Goal: Task Accomplishment & Management: Complete application form

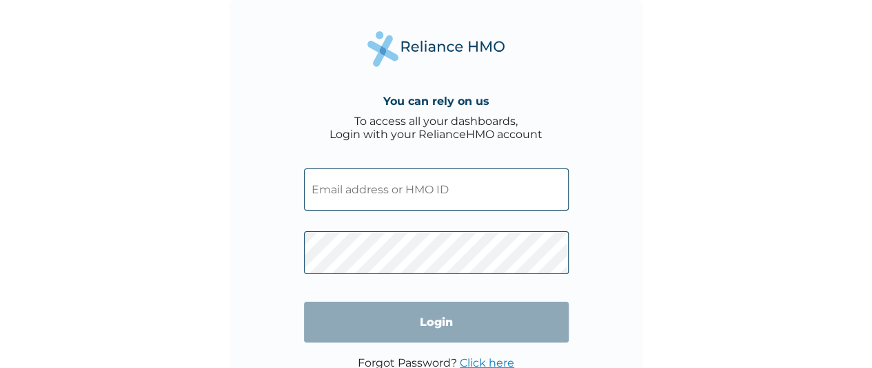
type input "PIG/10028/A"
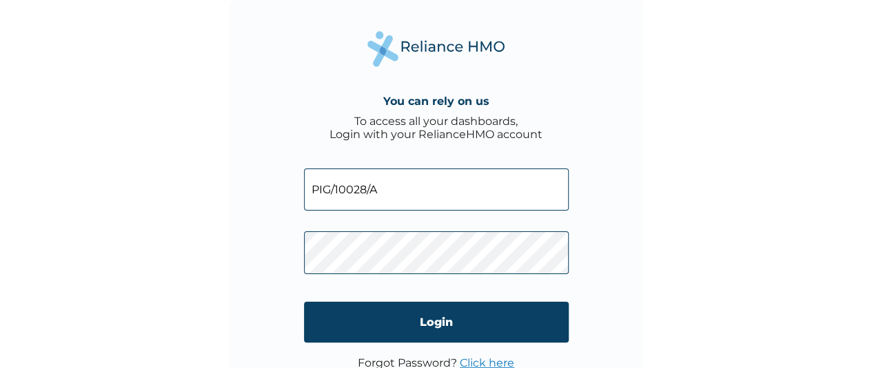
click at [755, 182] on div "You can rely on us To access all your dashboards, Login with your RelianceHMO a…" at bounding box center [436, 184] width 872 height 368
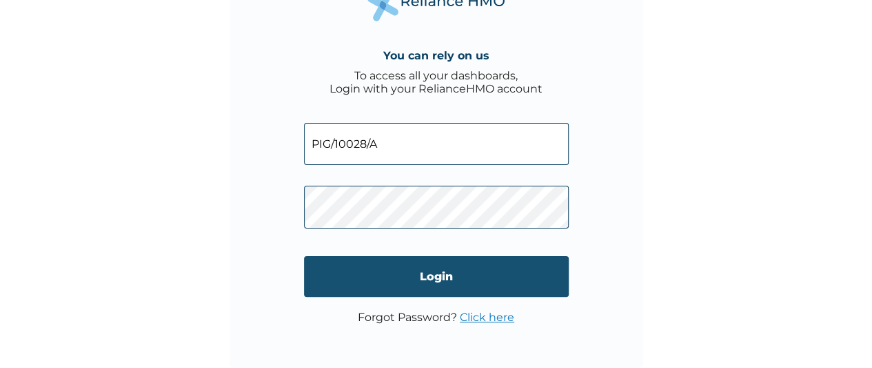
click at [407, 271] on input "Login" at bounding box center [436, 276] width 265 height 41
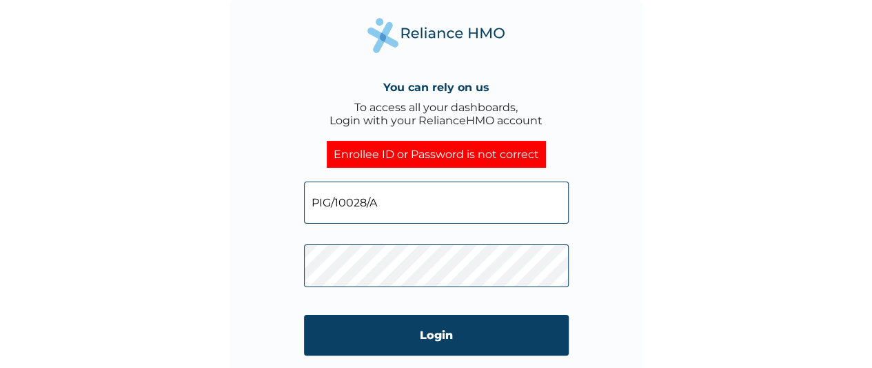
click at [215, 277] on div "You can rely on us To access all your dashboards, Login with your RelianceHMO a…" at bounding box center [436, 184] width 872 height 368
click at [726, 319] on div "You can rely on us To access all your dashboards, Login with your RelianceHMO a…" at bounding box center [436, 184] width 872 height 368
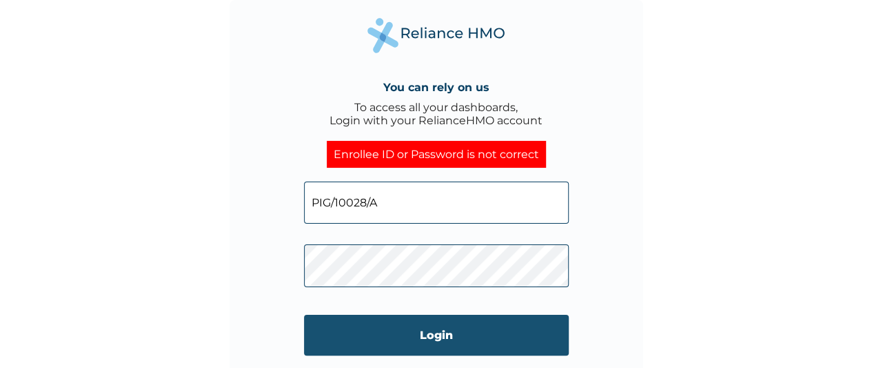
click at [453, 331] on input "Login" at bounding box center [436, 335] width 265 height 41
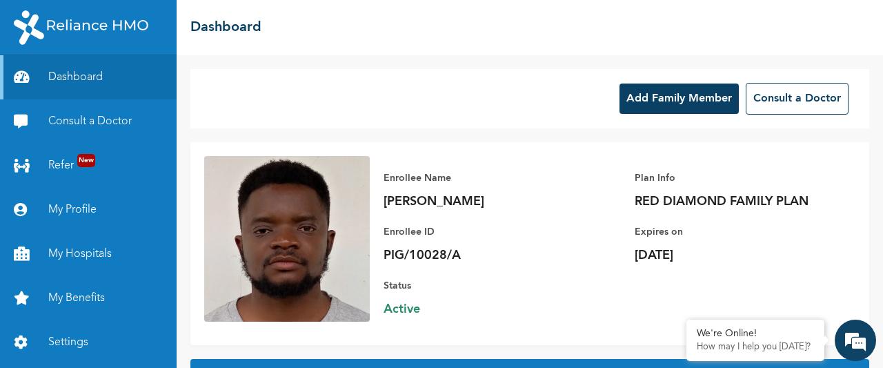
click at [651, 99] on button "Add Family Member" at bounding box center [678, 98] width 119 height 30
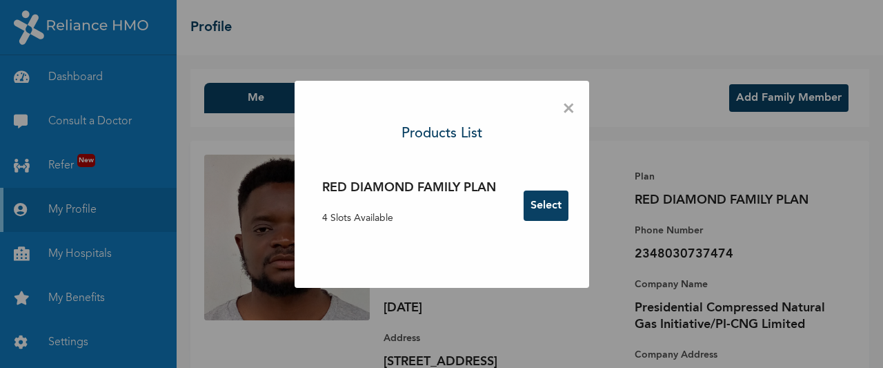
click at [533, 216] on button "Select" at bounding box center [545, 205] width 45 height 30
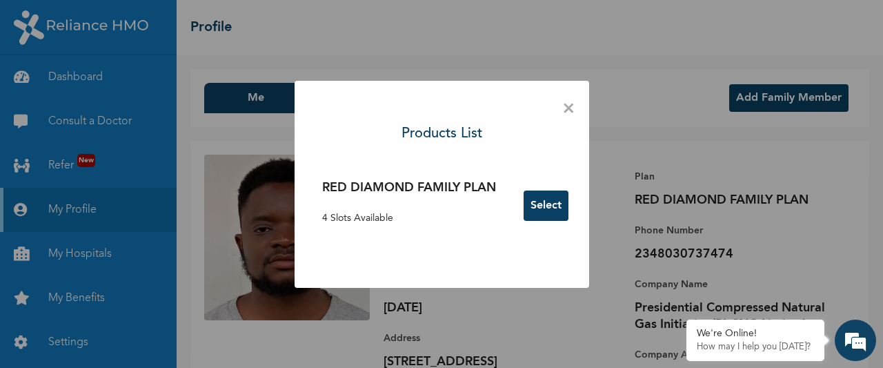
click at [368, 188] on h3 "RED DIAMOND FAMILY PLAN" at bounding box center [409, 188] width 174 height 19
click at [545, 212] on button "Select" at bounding box center [545, 205] width 45 height 30
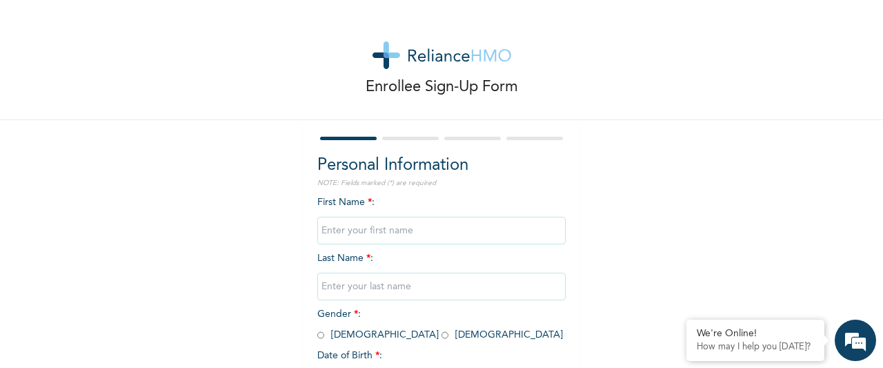
click at [425, 226] on input "text" at bounding box center [441, 231] width 248 height 28
type input "[PERSON_NAME]"
click at [356, 290] on input "text" at bounding box center [441, 286] width 248 height 28
type input "[PERSON_NAME]"
click at [317, 335] on input "radio" at bounding box center [320, 334] width 7 height 13
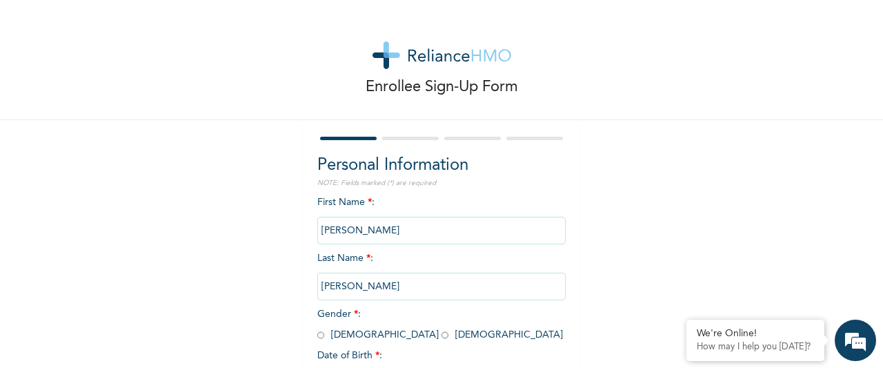
radio input "true"
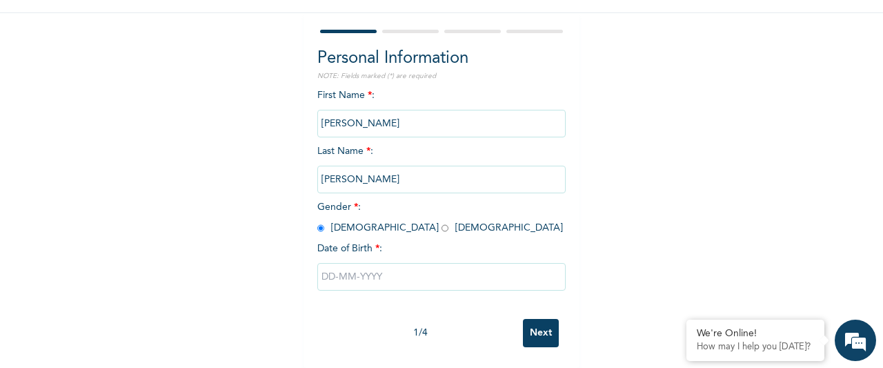
scroll to position [119, 0]
click at [329, 269] on input "text" at bounding box center [441, 277] width 248 height 28
select select "9"
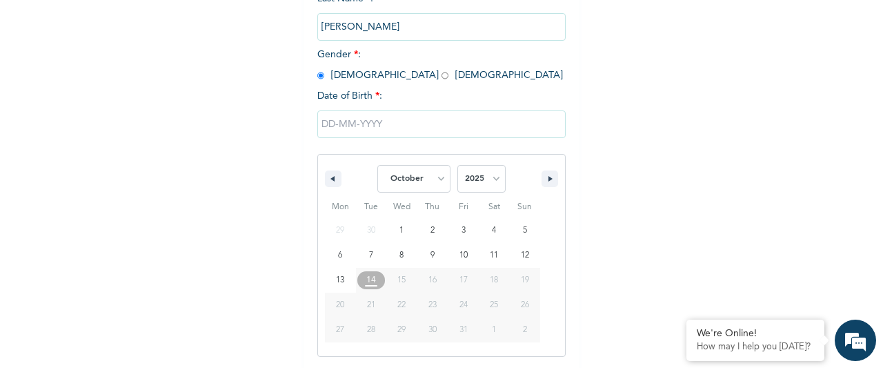
scroll to position [260, 0]
click at [330, 123] on input "text" at bounding box center [441, 124] width 248 height 28
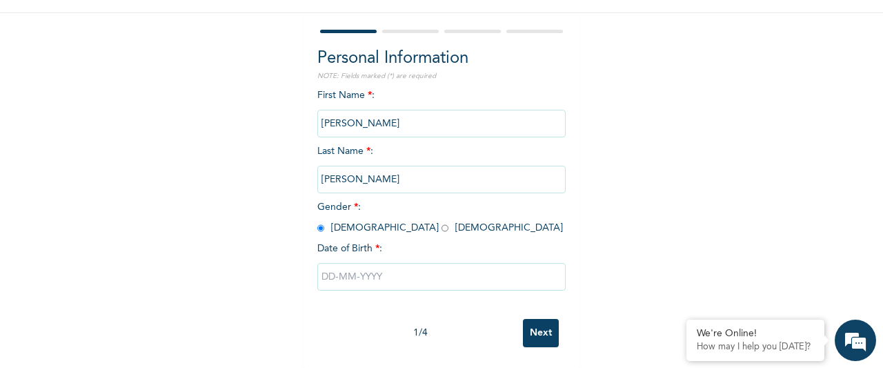
scroll to position [119, 0]
click at [363, 266] on input "text" at bounding box center [441, 277] width 248 height 28
select select "9"
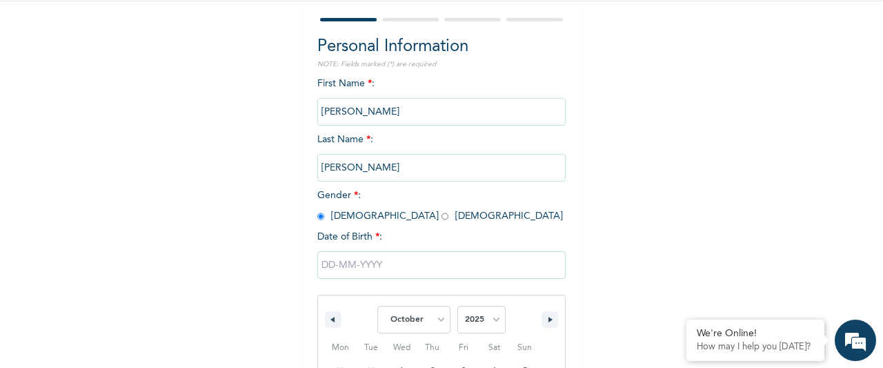
scroll to position [260, 0]
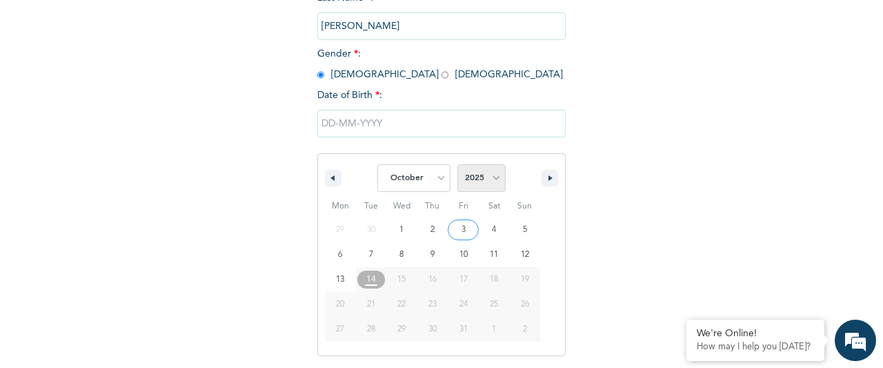
click at [495, 181] on select "2025 2024 2023 2022 2021 2020 2019 2018 2017 2016 2015 2014 2013 2012 2011 2010…" at bounding box center [481, 178] width 48 height 28
select select "2023"
click at [457, 166] on select "2025 2024 2023 2022 2021 2020 2019 2018 2017 2016 2015 2014 2013 2012 2011 2010…" at bounding box center [481, 178] width 48 height 28
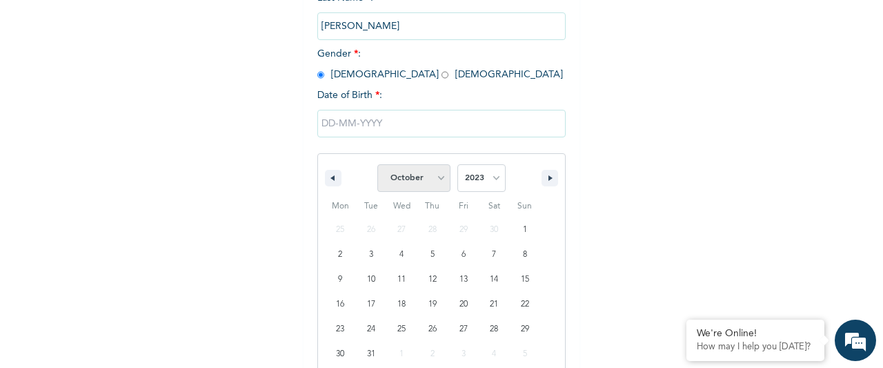
click at [435, 181] on select "January February March April May June July August September October November De…" at bounding box center [413, 178] width 73 height 28
select select "4"
click at [377, 166] on select "January February March April May June July August September October November De…" at bounding box center [413, 178] width 73 height 28
type input "[DATE]"
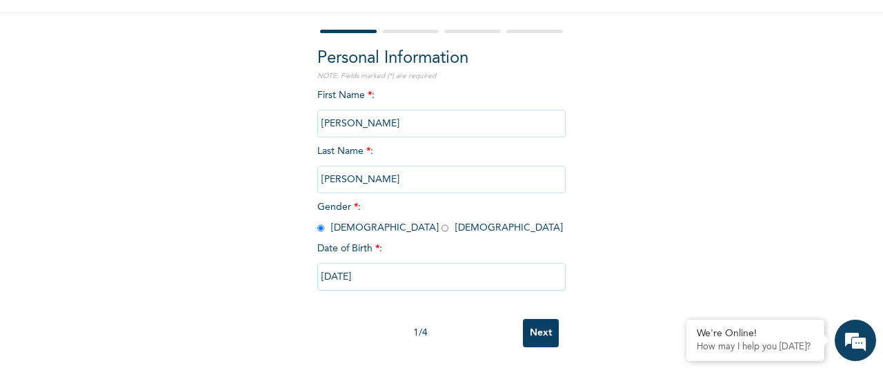
click at [543, 326] on input "Next" at bounding box center [541, 333] width 36 height 28
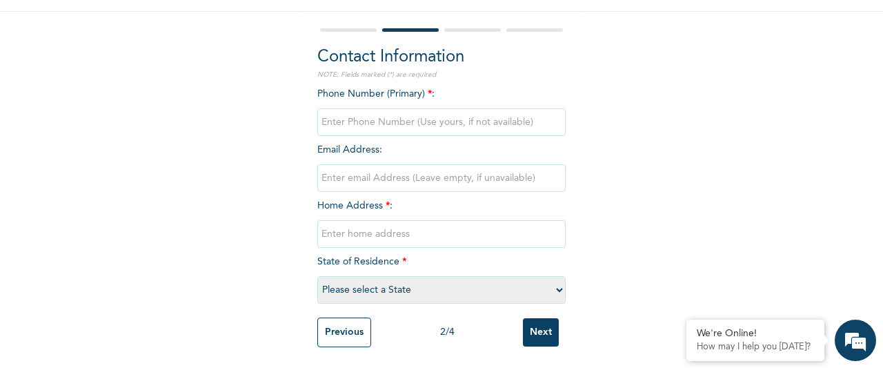
click at [360, 115] on input "phone" at bounding box center [441, 122] width 248 height 28
type input "08030737474"
click at [386, 170] on input "email" at bounding box center [441, 178] width 248 height 28
click at [343, 228] on input "text" at bounding box center [441, 234] width 248 height 28
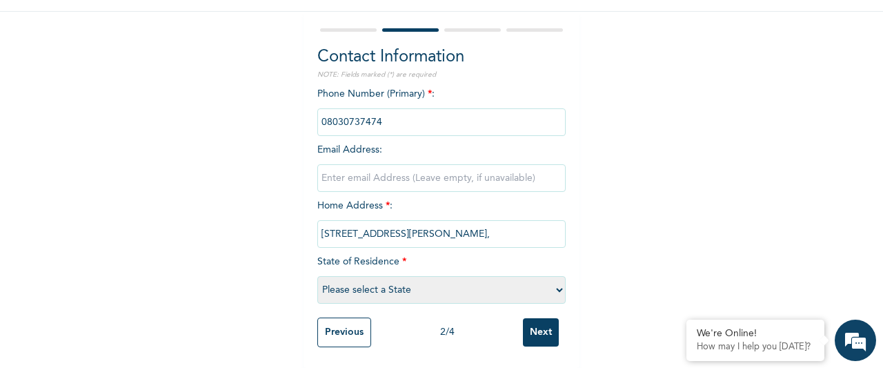
scroll to position [0, 6]
click at [519, 226] on input "[STREET_ADDRESS][PERSON_NAME]," at bounding box center [441, 234] width 248 height 28
type input "[STREET_ADDRESS][PERSON_NAME]"
click at [555, 281] on select "Please select a State [PERSON_NAME] (FCT) [PERSON_NAME] Ibom [GEOGRAPHIC_DATA] …" at bounding box center [441, 290] width 248 height 28
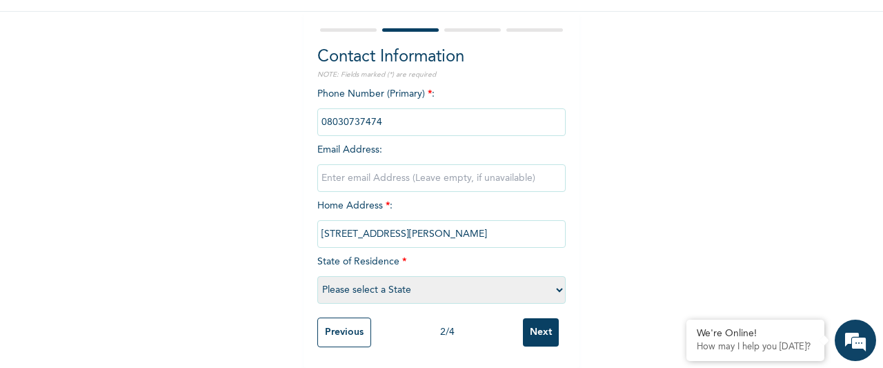
scroll to position [0, 0]
select select "25"
click at [317, 276] on select "Please select a State [PERSON_NAME] (FCT) [PERSON_NAME] Ibom [GEOGRAPHIC_DATA] …" at bounding box center [441, 290] width 248 height 28
click at [535, 326] on input "Next" at bounding box center [541, 332] width 36 height 28
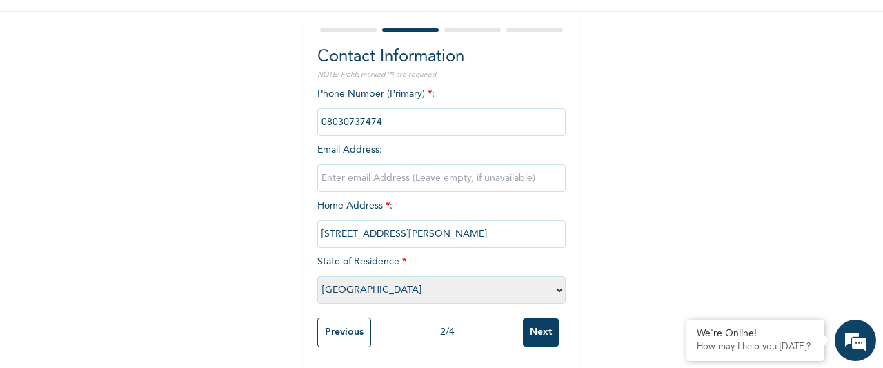
scroll to position [0, 0]
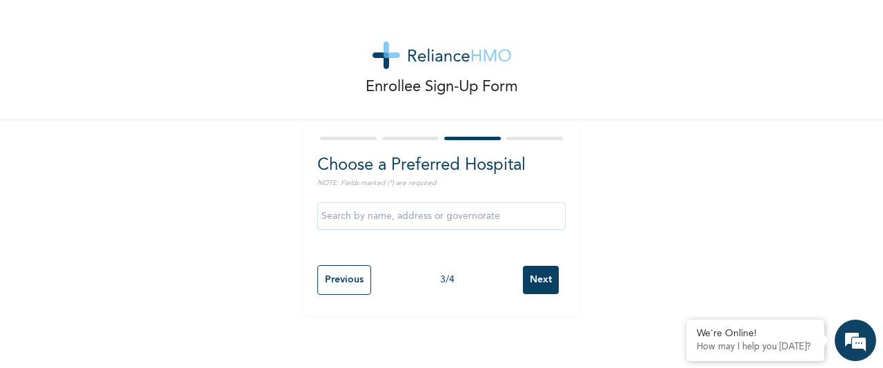
click at [543, 286] on input "Next" at bounding box center [541, 280] width 36 height 28
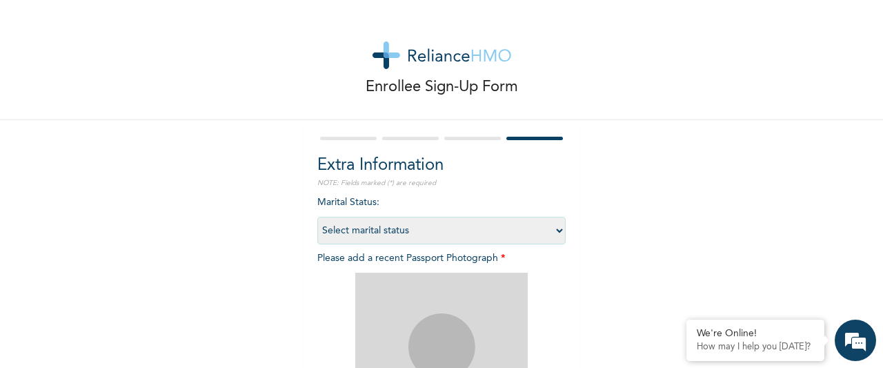
click at [552, 232] on select "Select marital status [DEMOGRAPHIC_DATA] Married [DEMOGRAPHIC_DATA] Widow/[DEMO…" at bounding box center [441, 231] width 248 height 28
select select "1"
click at [317, 217] on select "Select marital status [DEMOGRAPHIC_DATA] Married [DEMOGRAPHIC_DATA] Widow/[DEMO…" at bounding box center [441, 231] width 248 height 28
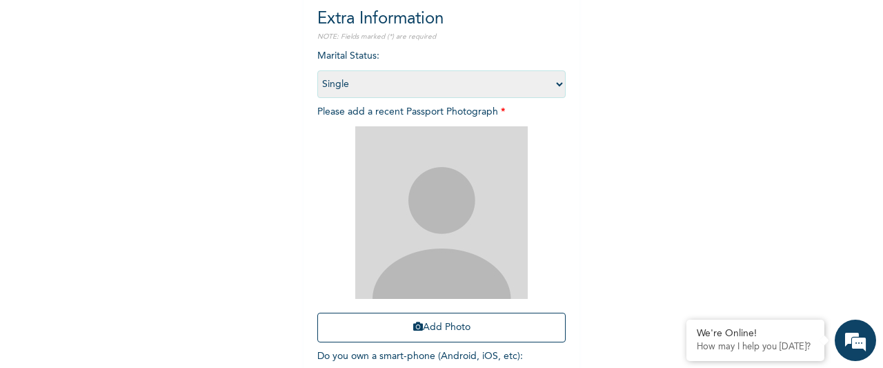
scroll to position [156, 0]
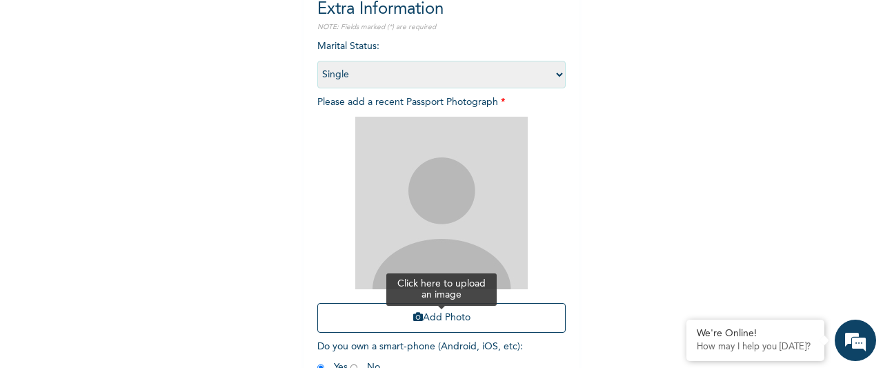
click at [439, 324] on button "Add Photo" at bounding box center [441, 318] width 248 height 30
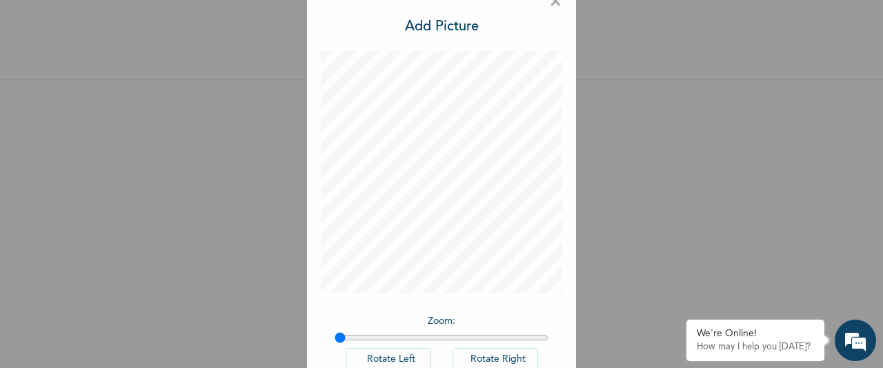
scroll to position [36, 0]
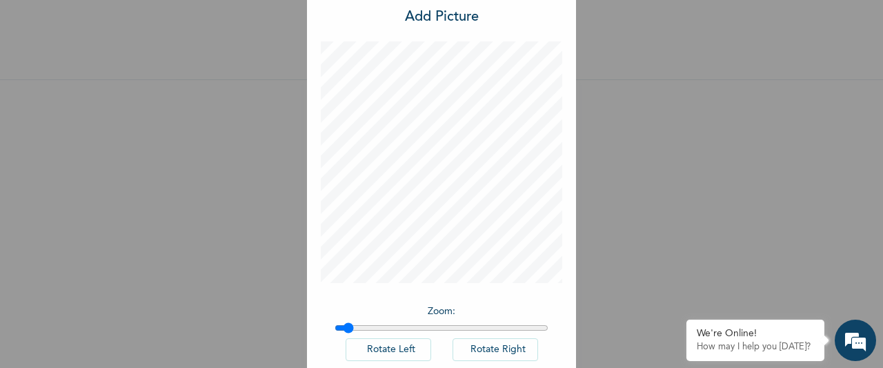
click at [343, 329] on input "range" at bounding box center [442, 327] width 214 height 11
type input "1"
click at [335, 329] on input "range" at bounding box center [442, 327] width 214 height 11
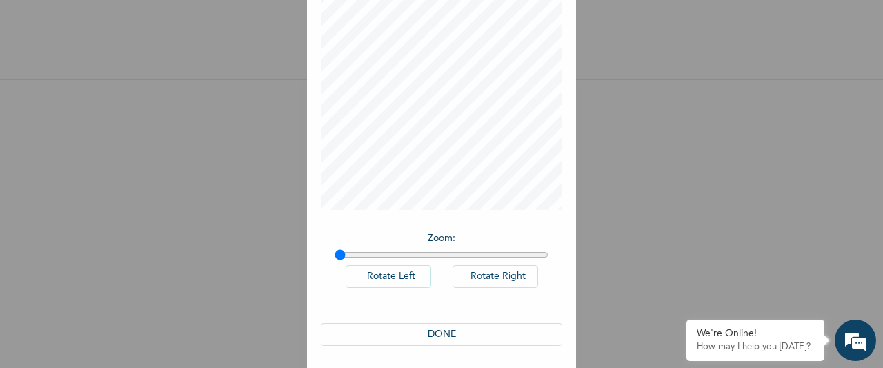
scroll to position [113, 0]
click at [433, 326] on button "DONE" at bounding box center [441, 330] width 241 height 23
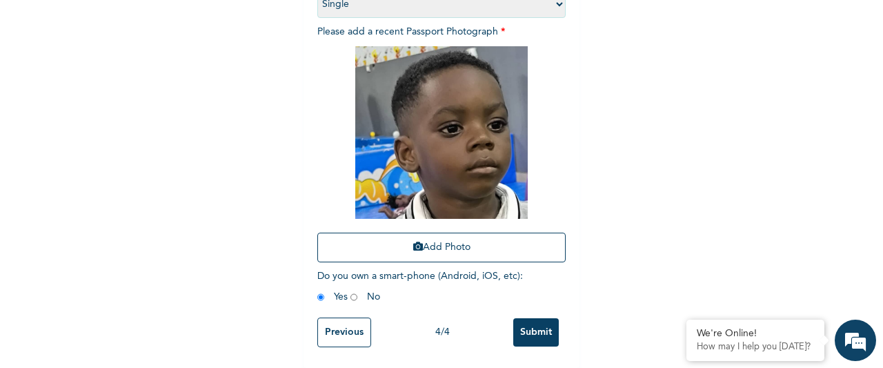
scroll to position [237, 0]
click at [539, 321] on input "Submit" at bounding box center [536, 332] width 46 height 28
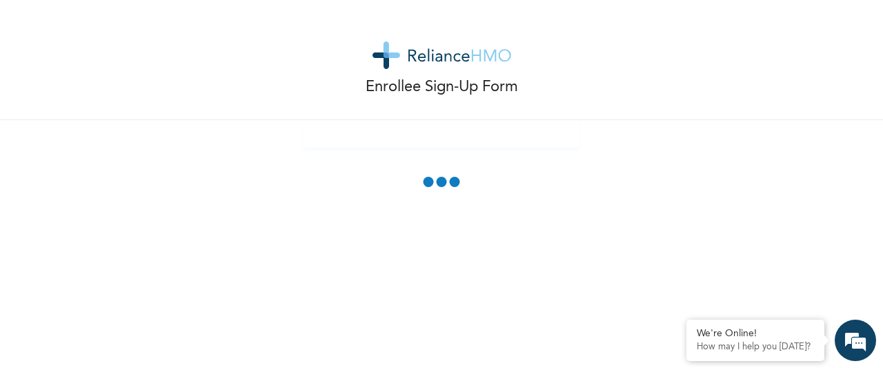
scroll to position [0, 0]
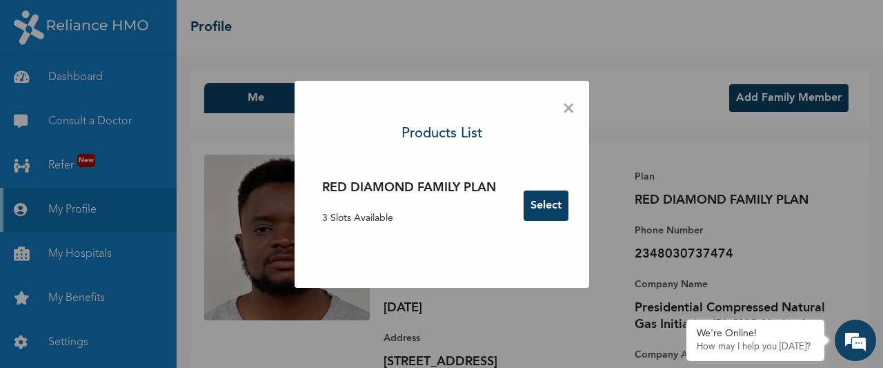
click at [566, 108] on span "×" at bounding box center [568, 108] width 13 height 29
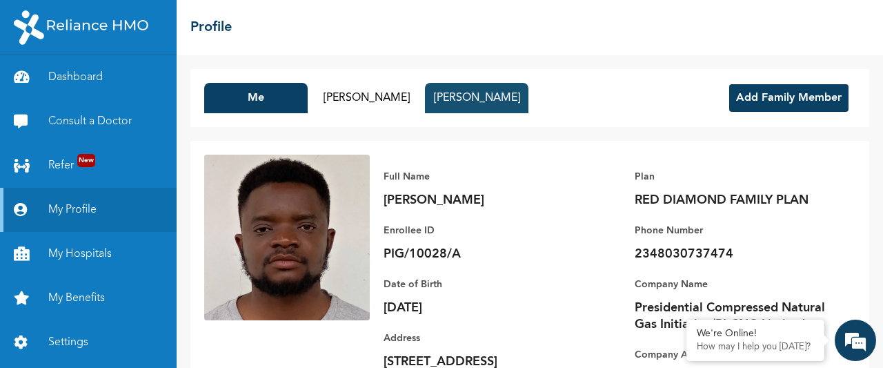
click at [468, 101] on button "[PERSON_NAME]" at bounding box center [476, 98] width 103 height 30
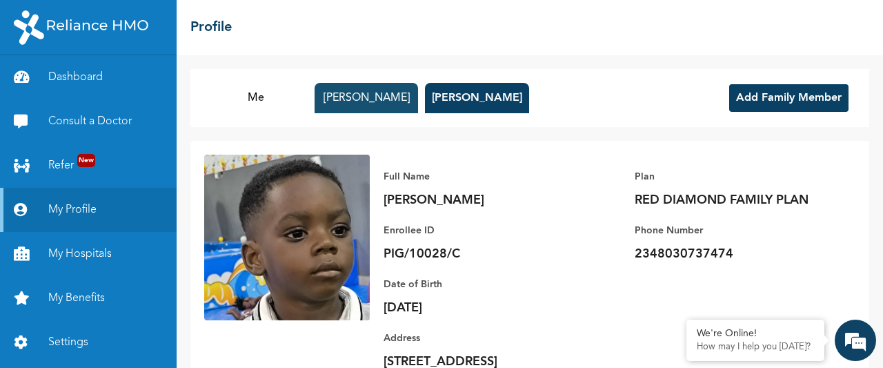
click at [353, 103] on button "[PERSON_NAME]" at bounding box center [366, 98] width 103 height 30
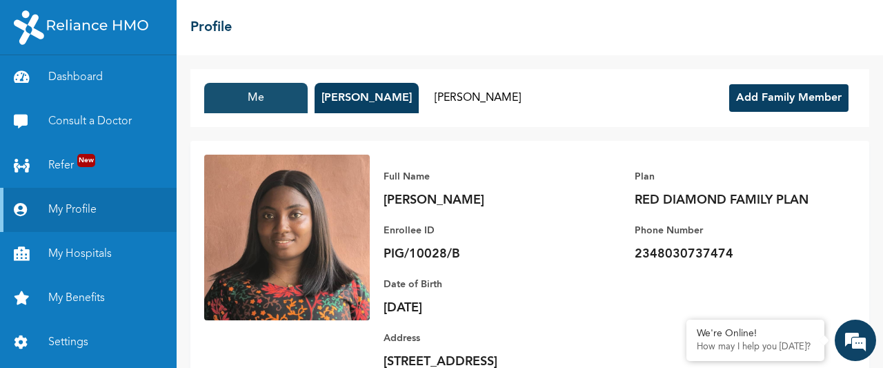
click at [261, 100] on button "Me" at bounding box center [255, 98] width 103 height 30
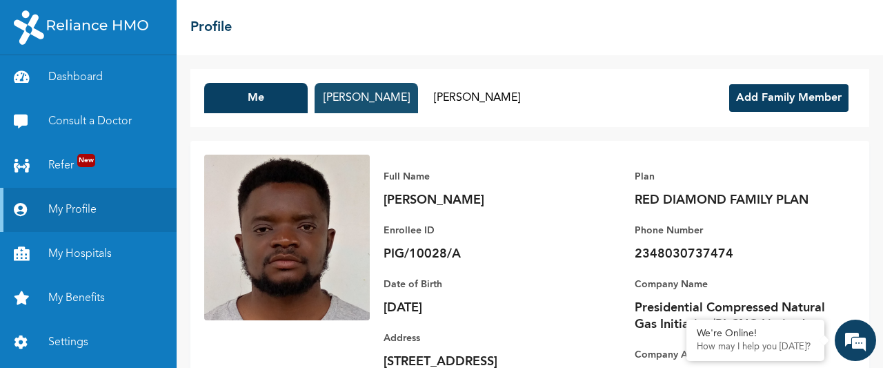
click at [349, 92] on button "[PERSON_NAME]" at bounding box center [366, 98] width 103 height 30
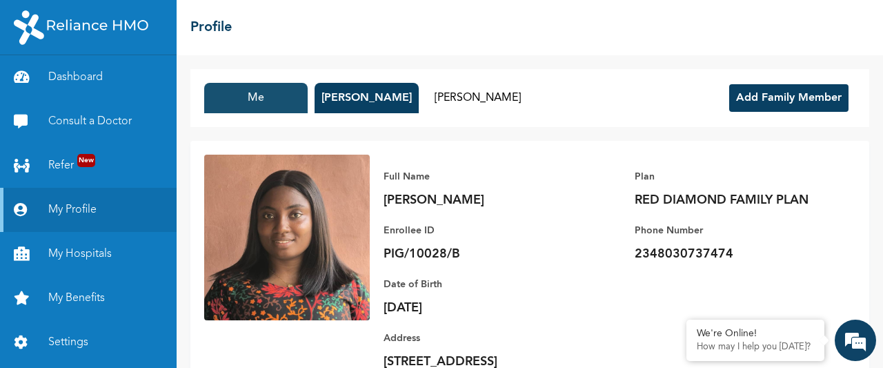
click at [257, 103] on button "Me" at bounding box center [255, 98] width 103 height 30
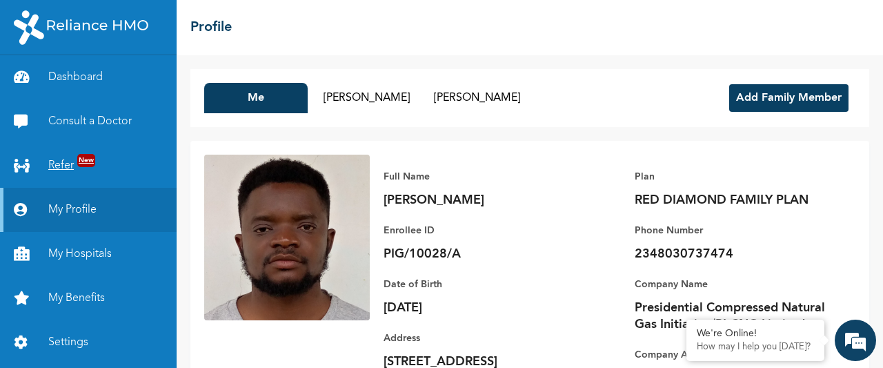
click at [58, 159] on link "Refer New" at bounding box center [88, 165] width 177 height 44
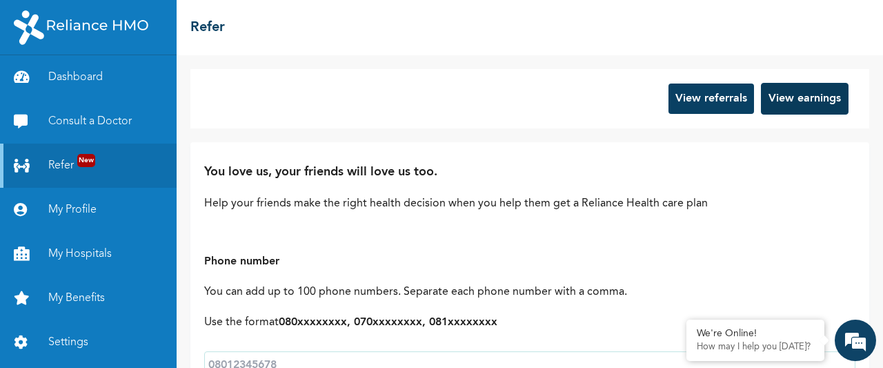
click at [801, 94] on button "View earnings" at bounding box center [805, 99] width 88 height 32
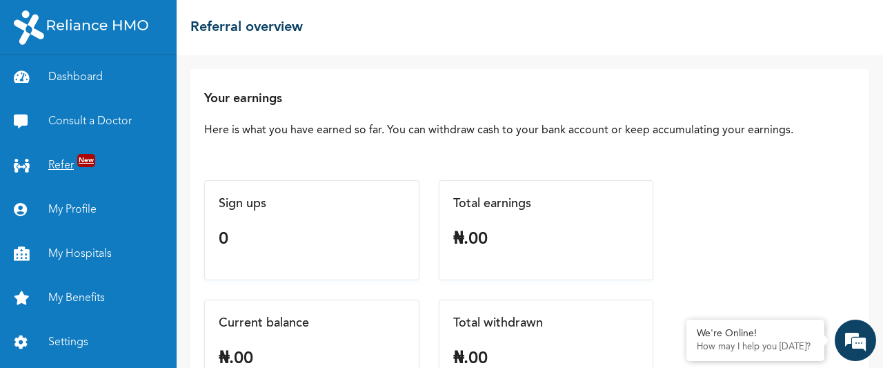
click at [79, 157] on span "New" at bounding box center [86, 160] width 18 height 13
